Goal: Information Seeking & Learning: Learn about a topic

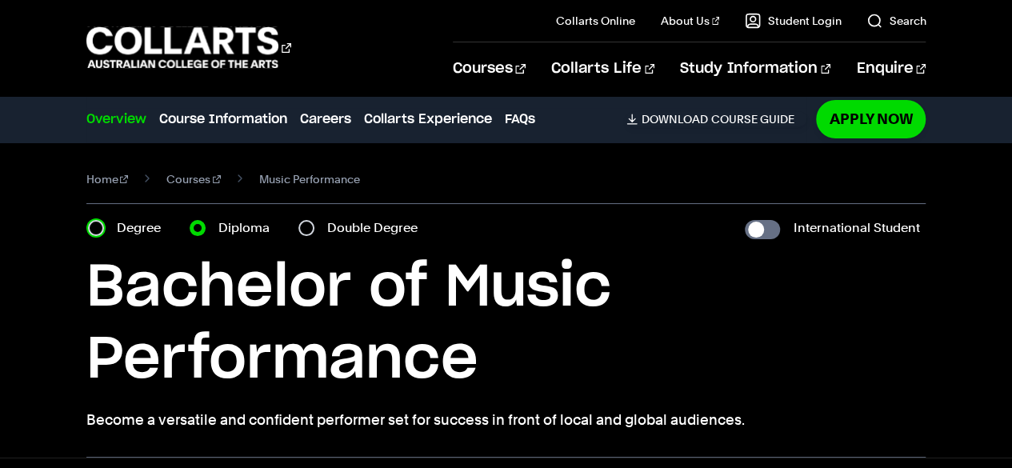
click at [96, 223] on input "Degree" at bounding box center [96, 228] width 16 height 16
radio input "true"
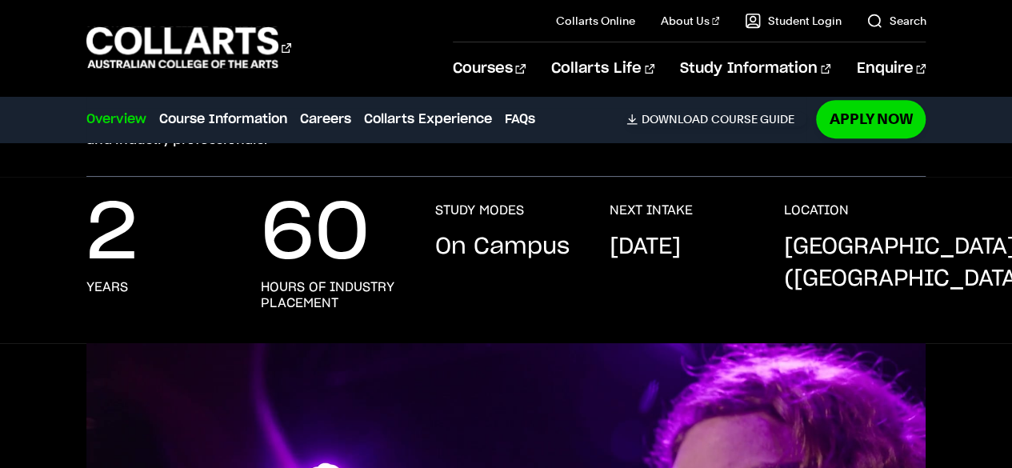
scroll to position [304, 0]
click at [282, 266] on p "60" at bounding box center [315, 234] width 109 height 64
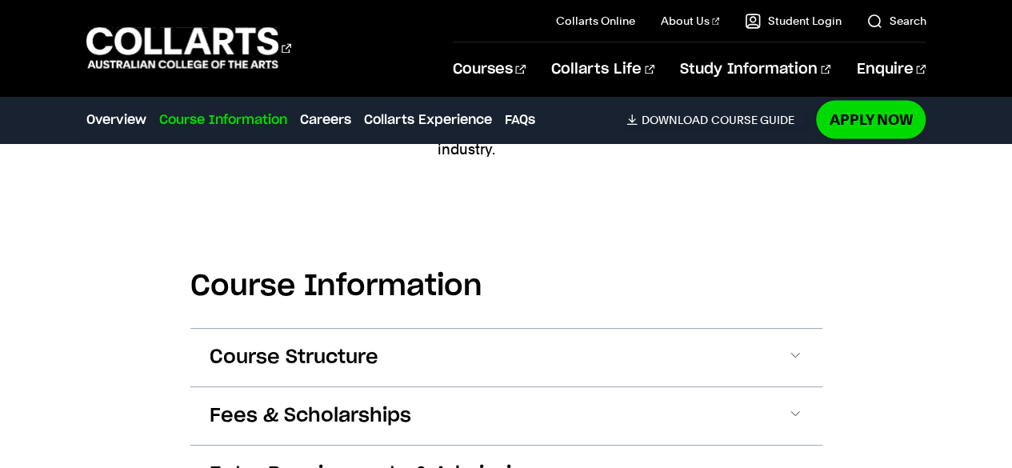
scroll to position [1460, 0]
click at [551, 315] on section "Course Information Course Structure Bachelor of Music Performance The Bachelor …" at bounding box center [506, 404] width 632 height 420
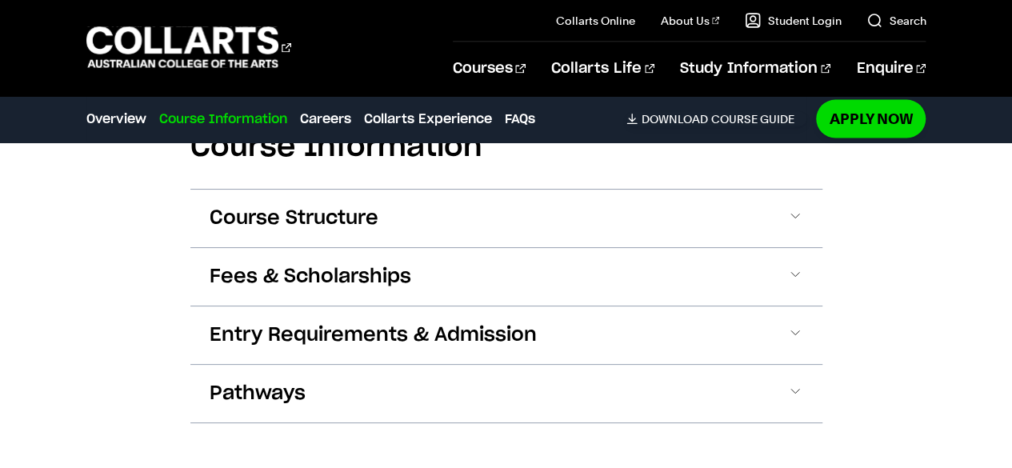
scroll to position [1599, 0]
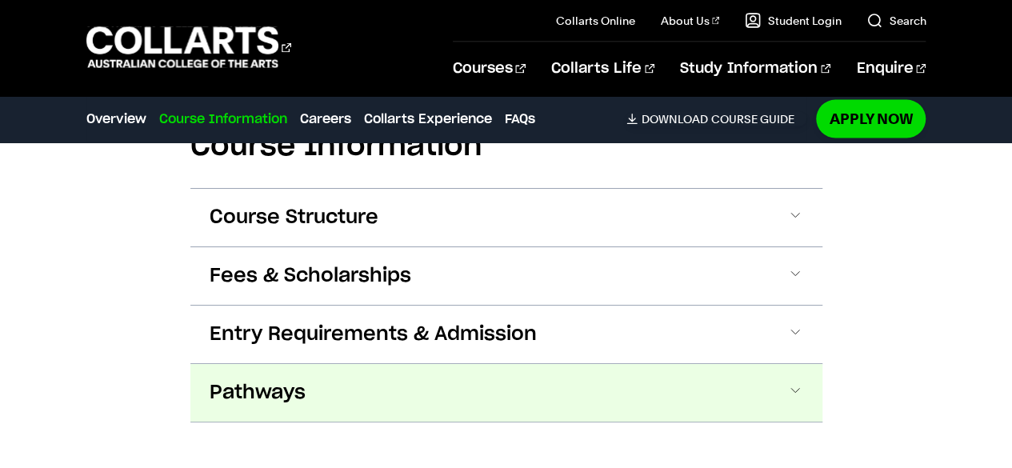
click at [496, 388] on button "Pathways" at bounding box center [506, 393] width 632 height 58
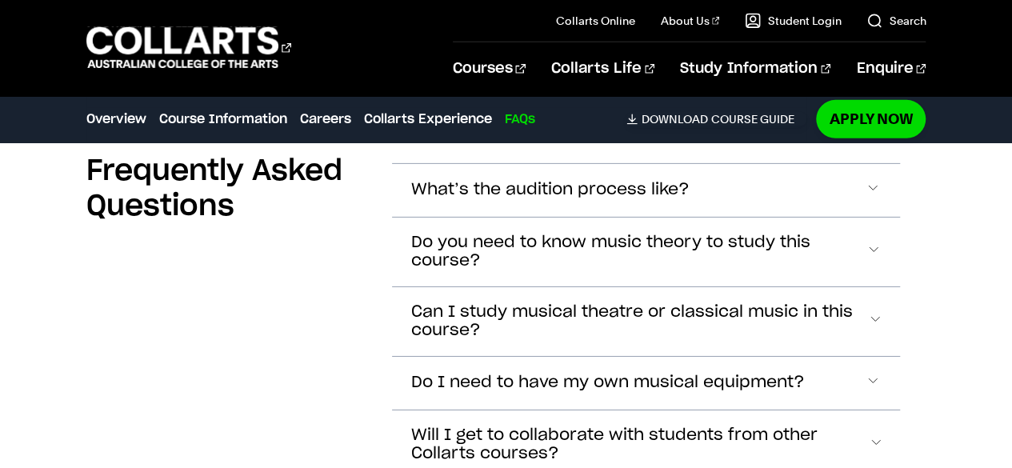
scroll to position [5536, 0]
click at [790, 172] on button "What’s the audition process like?" at bounding box center [646, 189] width 509 height 53
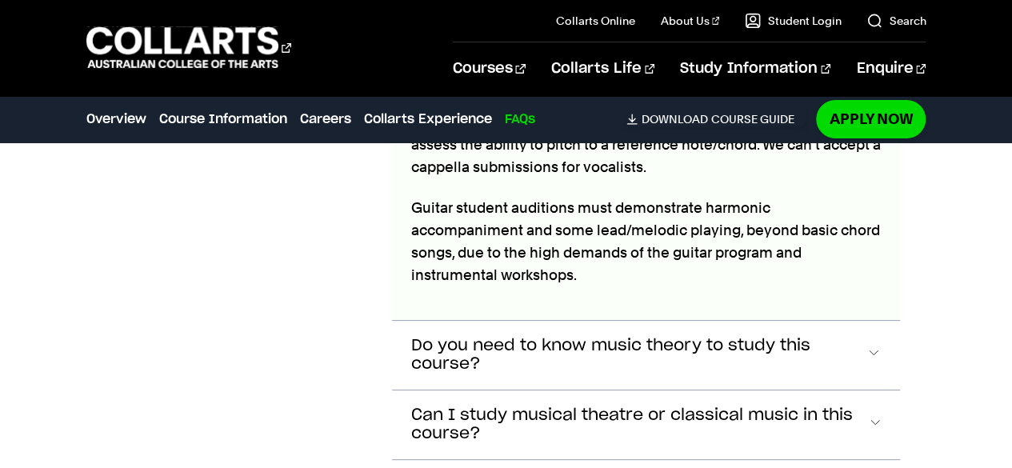
scroll to position [5848, 0]
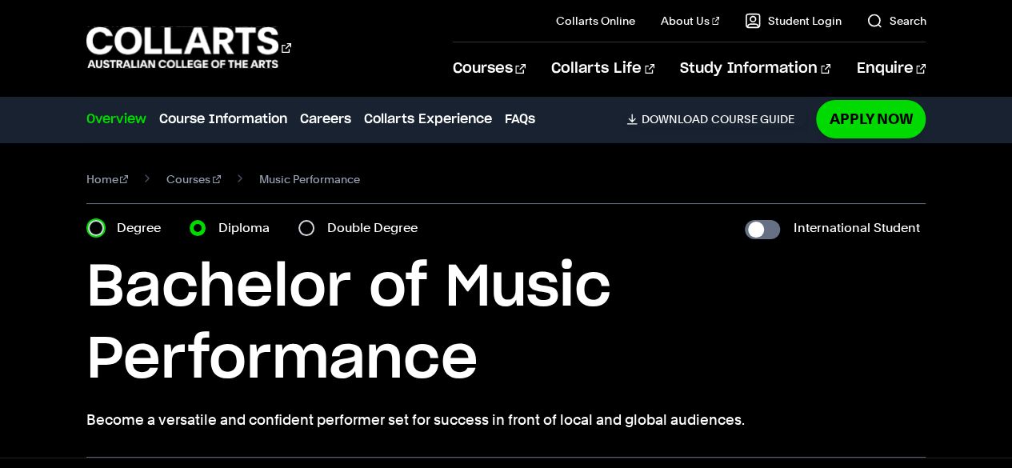
click at [99, 226] on input "Degree" at bounding box center [96, 228] width 16 height 16
radio input "true"
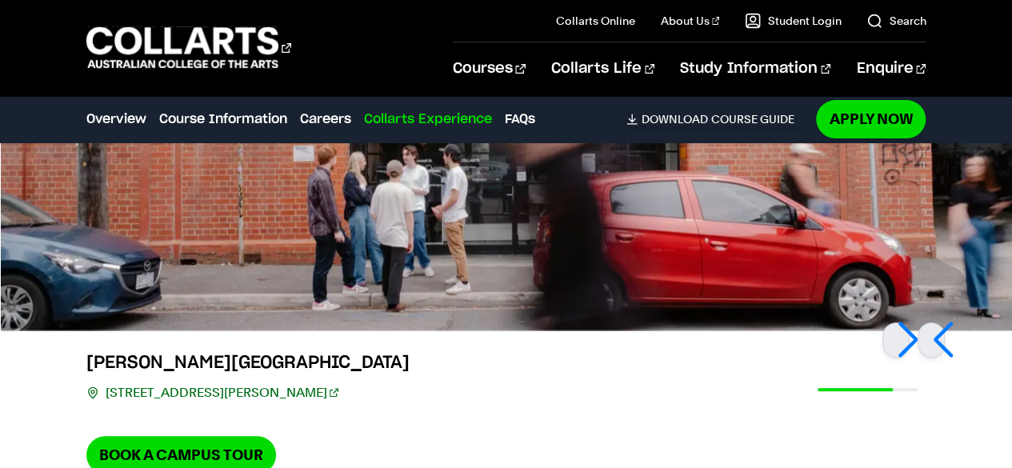
scroll to position [3147, 0]
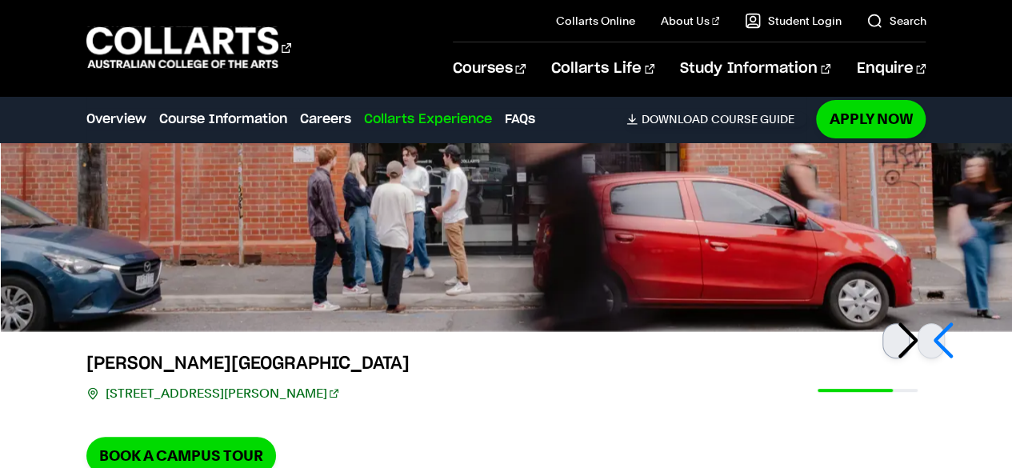
click at [902, 340] on div at bounding box center [895, 340] width 27 height 35
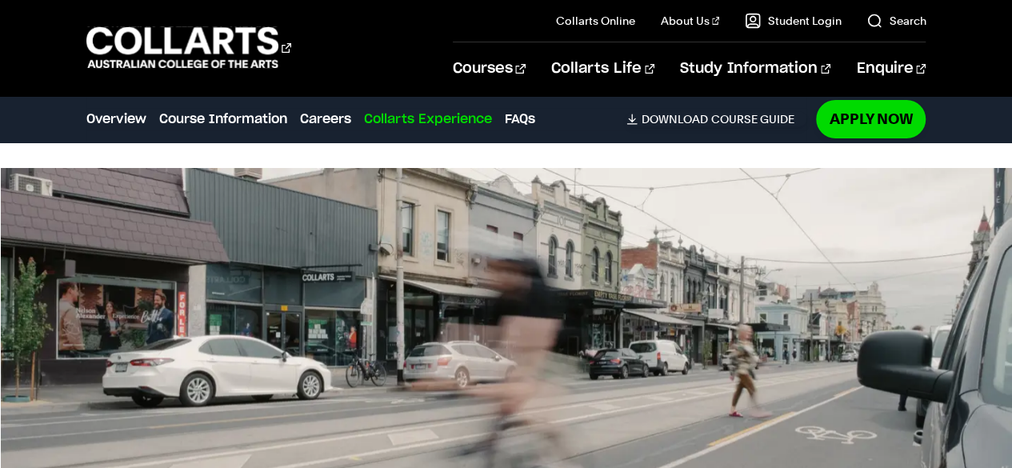
scroll to position [3238, 0]
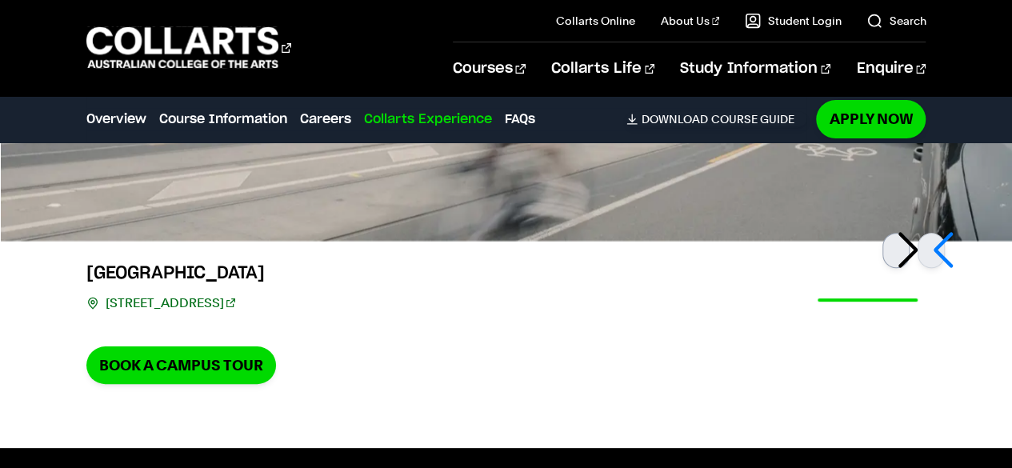
click at [896, 252] on div at bounding box center [895, 250] width 27 height 35
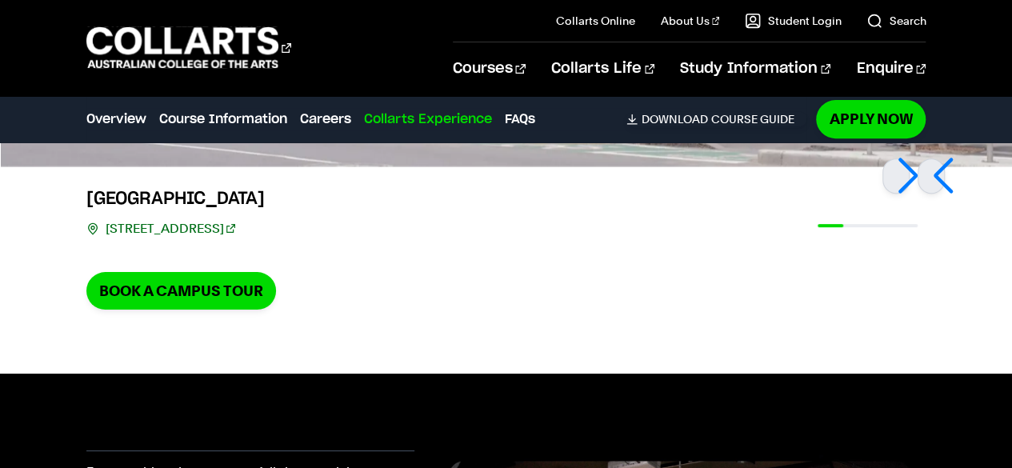
scroll to position [3305, 0]
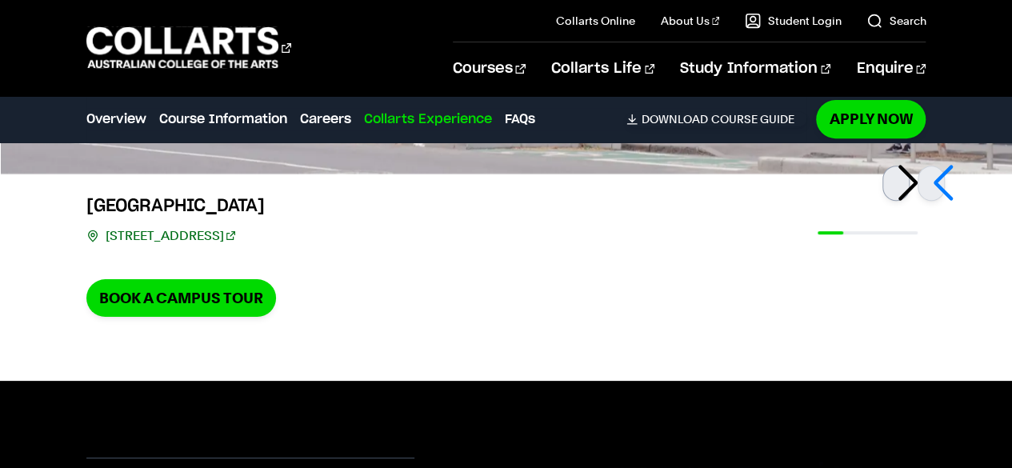
click at [909, 180] on div at bounding box center [895, 183] width 27 height 35
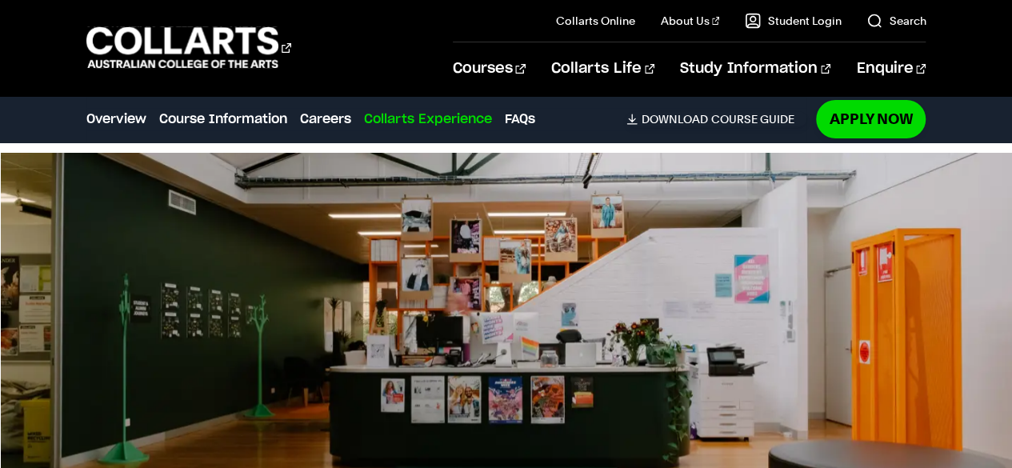
scroll to position [2941, 0]
